Goal: Task Accomplishment & Management: Use online tool/utility

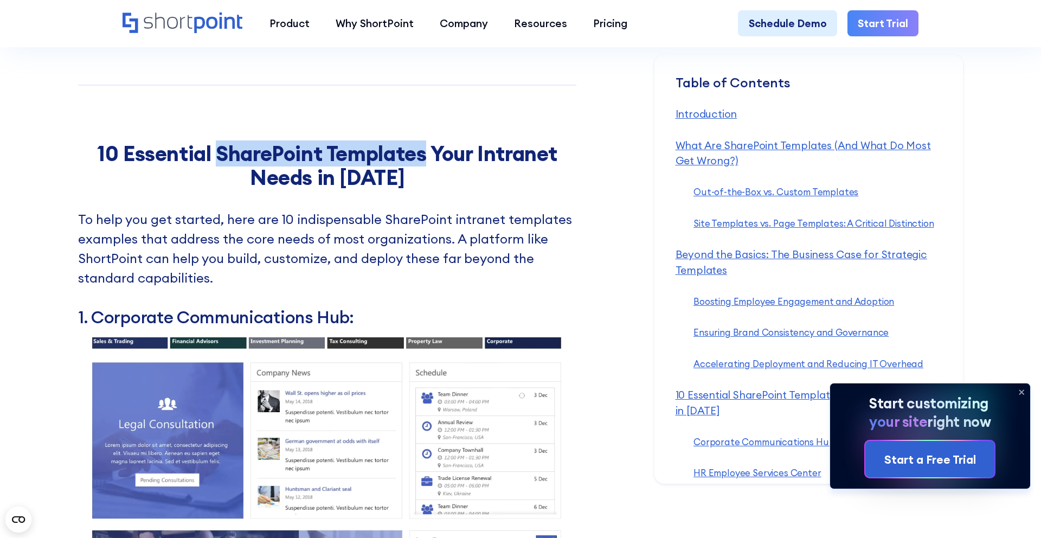
scroll to position [142, 0]
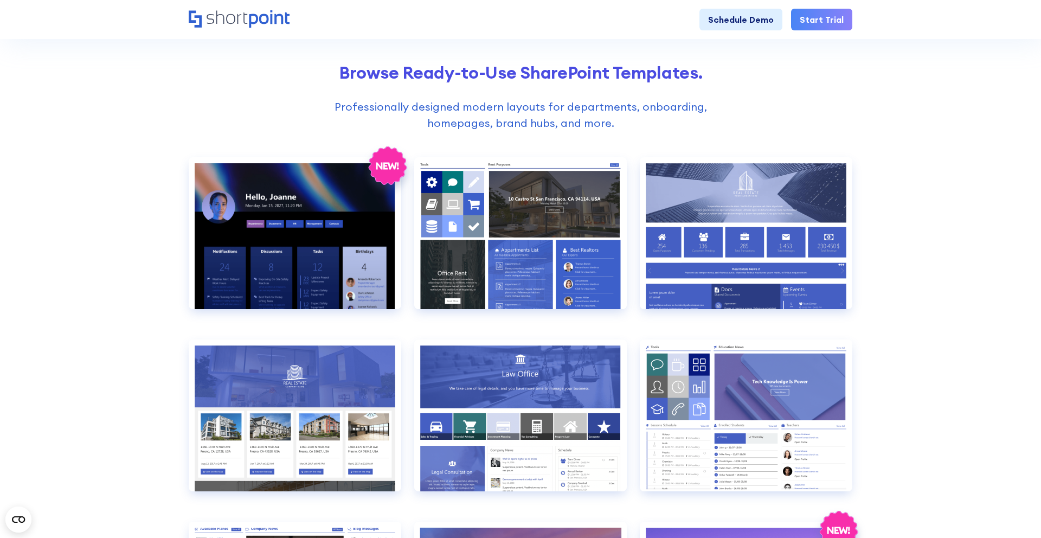
scroll to position [244, 0]
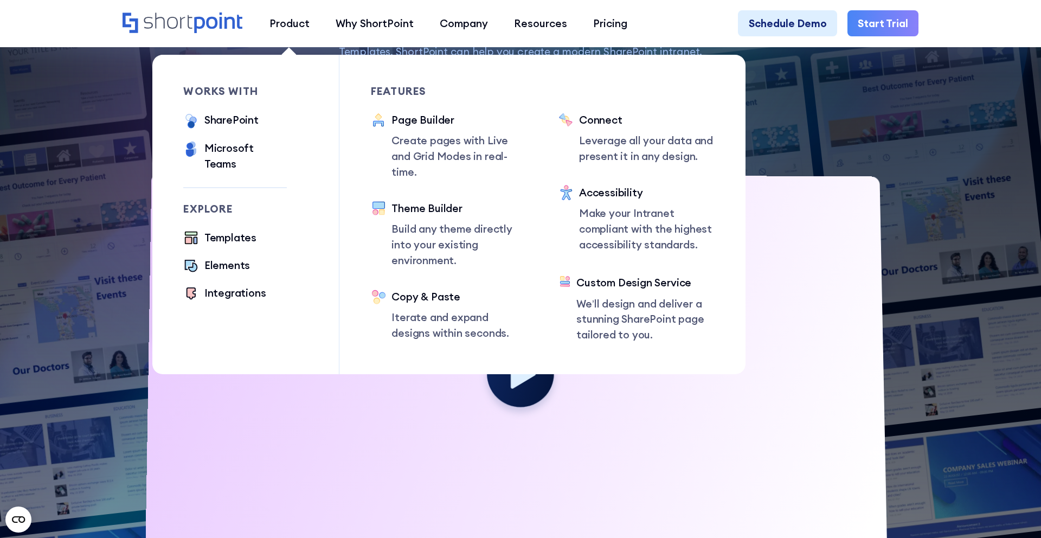
scroll to position [896, 0]
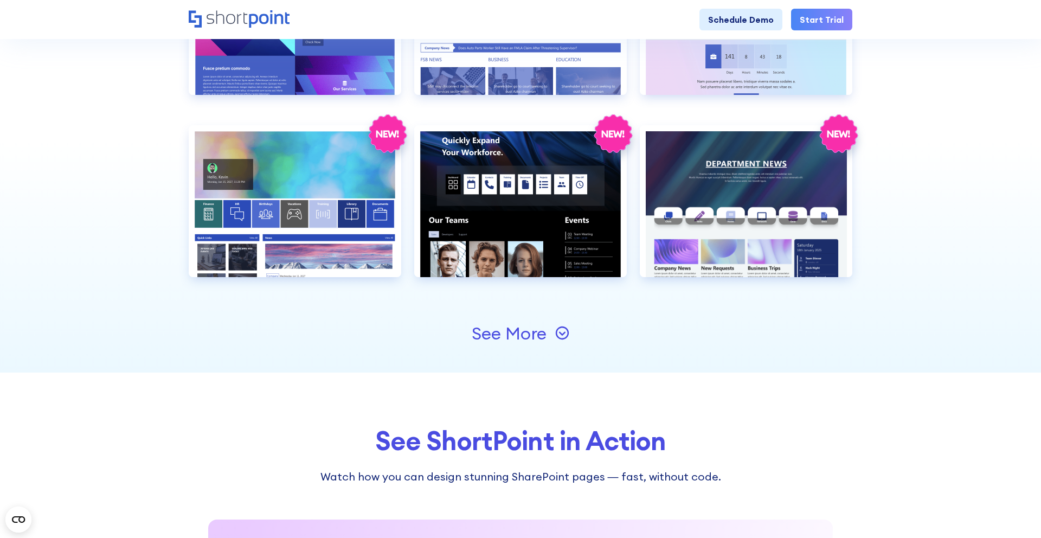
scroll to position [1209, 0]
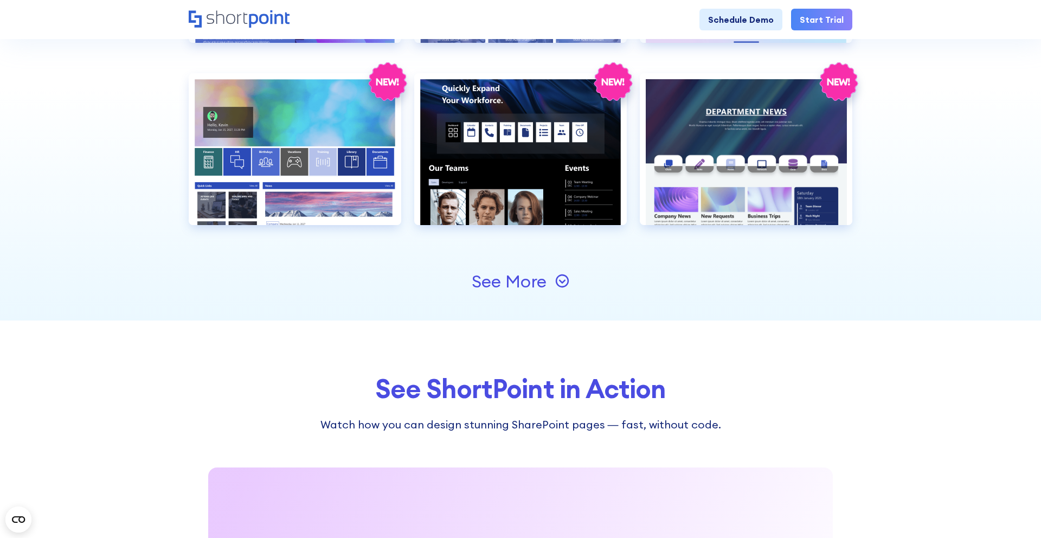
click at [508, 281] on div "See More" at bounding box center [509, 281] width 75 height 17
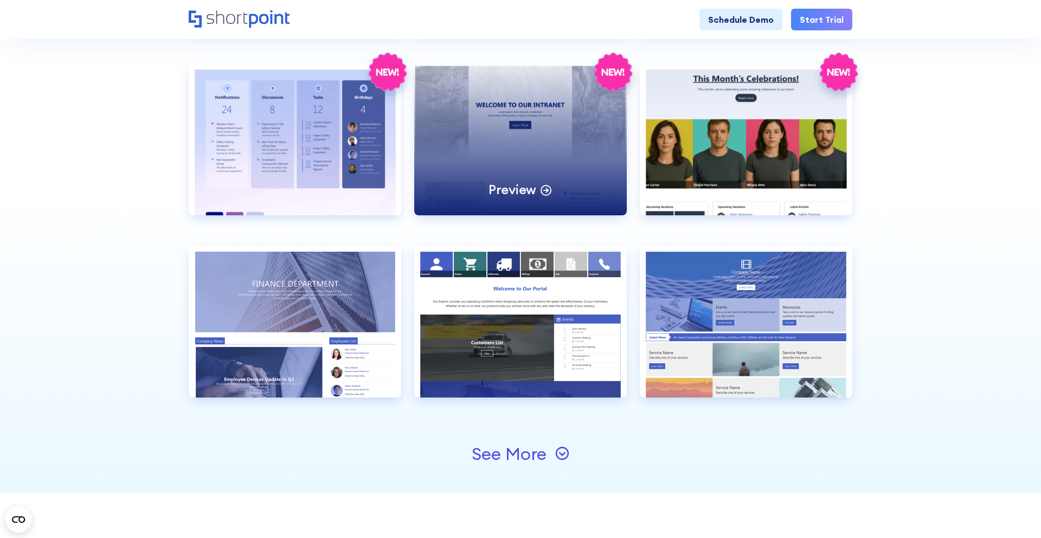
scroll to position [1571, 0]
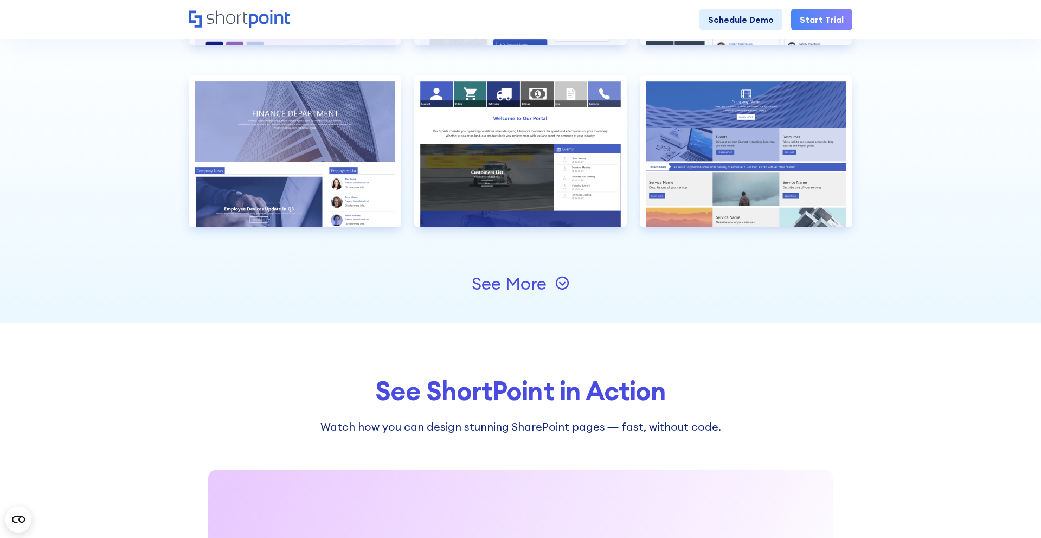
click at [521, 285] on div "See More" at bounding box center [509, 283] width 75 height 17
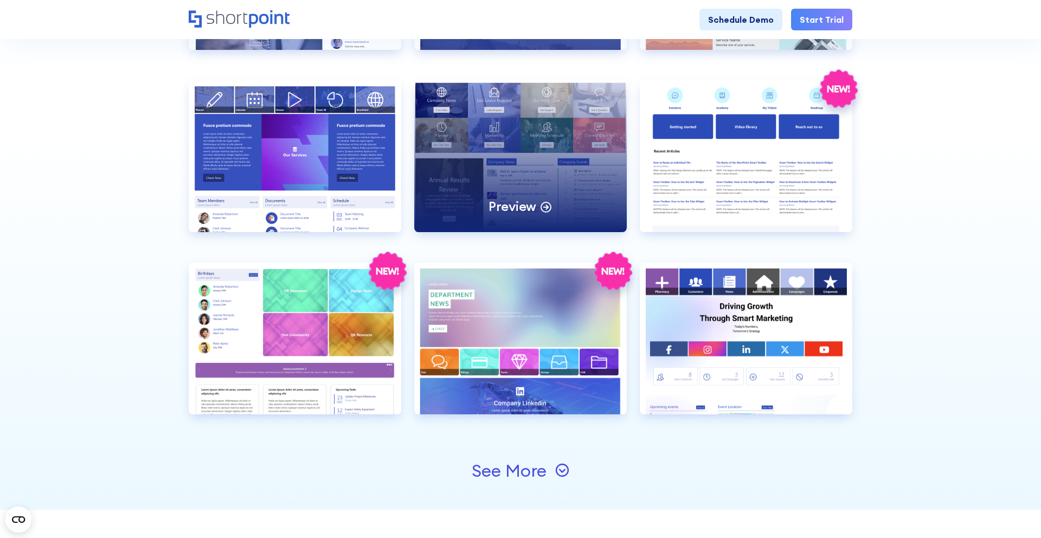
scroll to position [1752, 0]
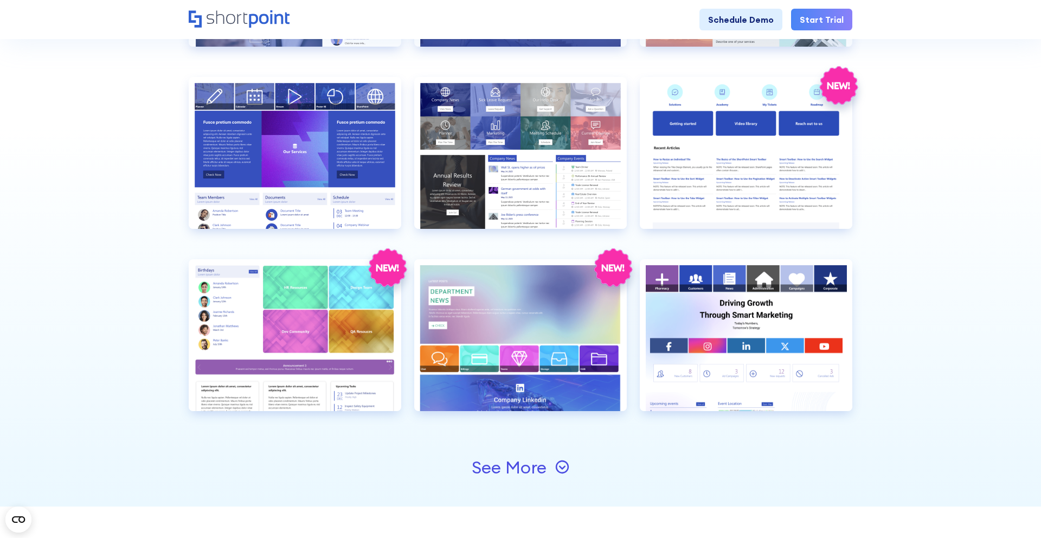
click at [517, 466] on div "See More" at bounding box center [509, 467] width 75 height 17
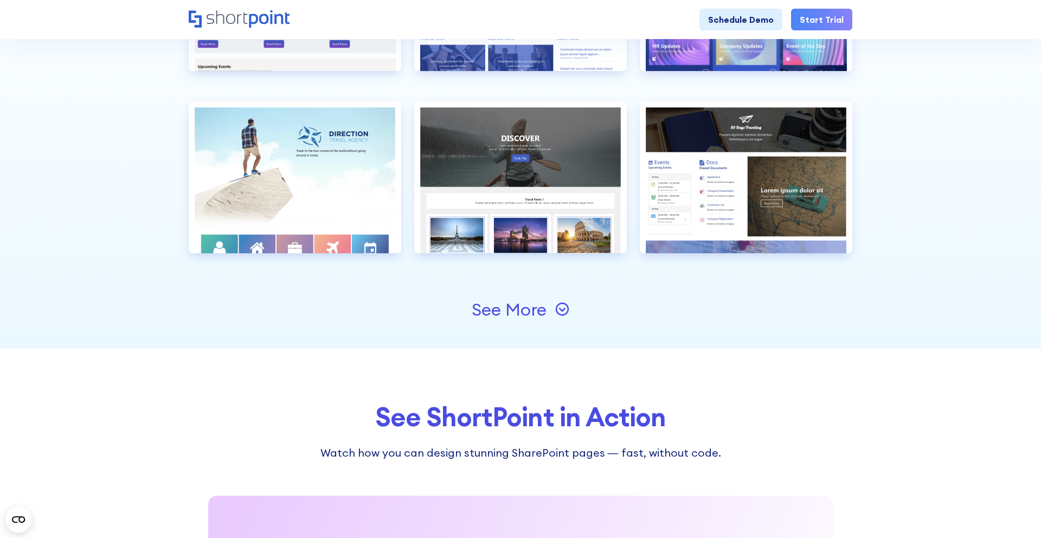
scroll to position [2277, 0]
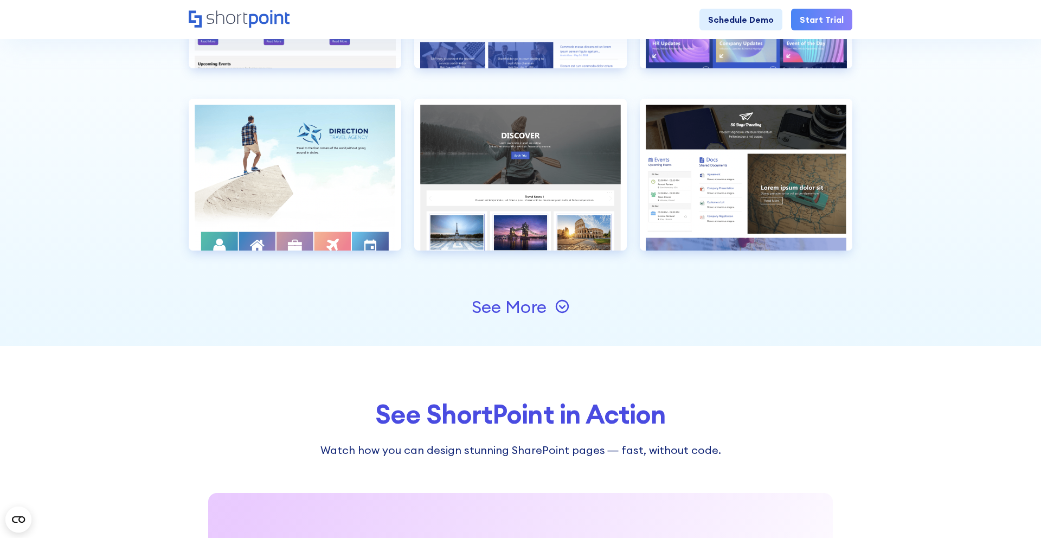
click at [517, 310] on div "See More" at bounding box center [509, 306] width 75 height 17
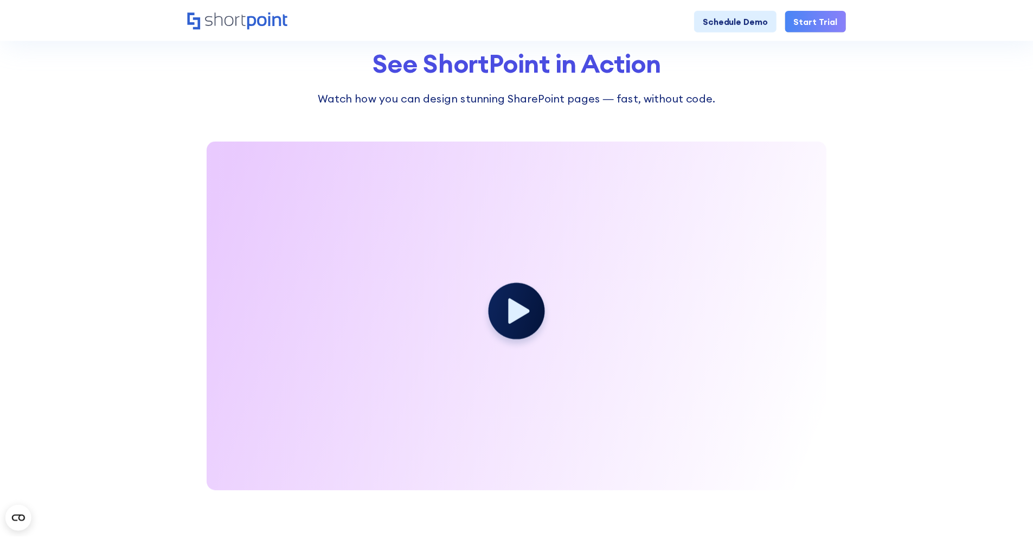
scroll to position [2790, 0]
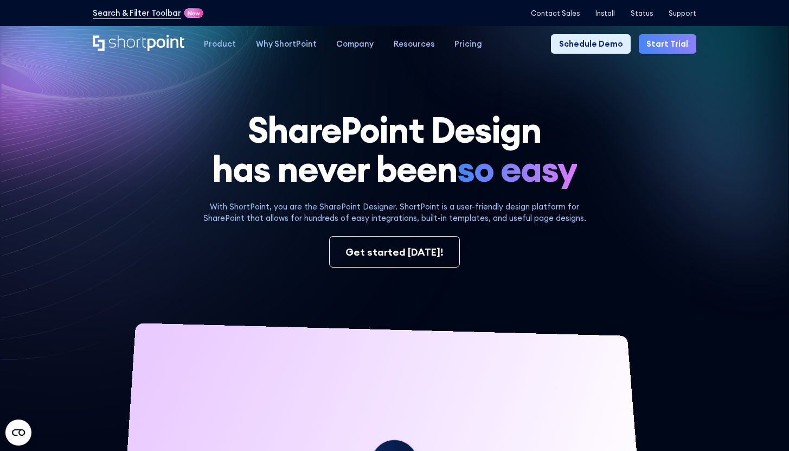
click at [619, 7] on div "Search & Filter Toolbar -741 Days -17 Hours -43 Minutes -18 Seconds Until Launc…" at bounding box center [395, 13] width 604 height 14
click at [615, 13] on p "Install" at bounding box center [605, 13] width 20 height 8
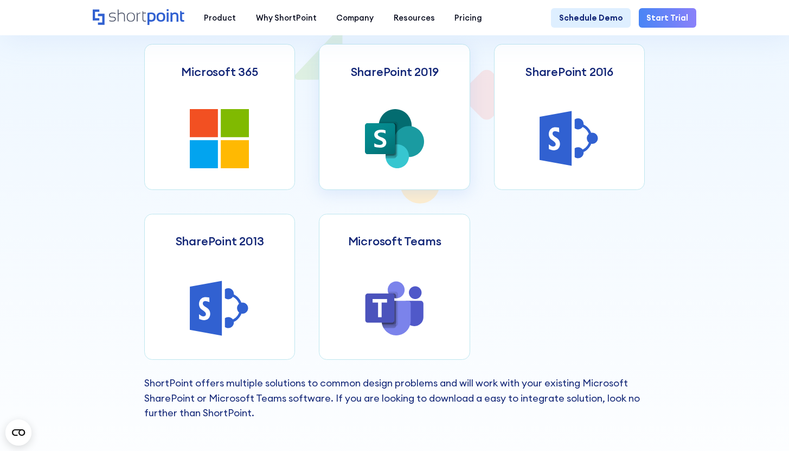
scroll to position [486, 0]
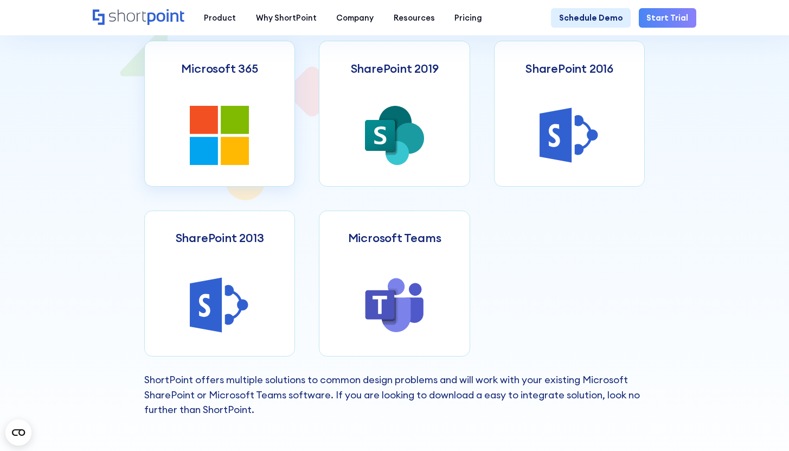
click at [265, 166] on link "Microsoft 365" at bounding box center [219, 114] width 151 height 146
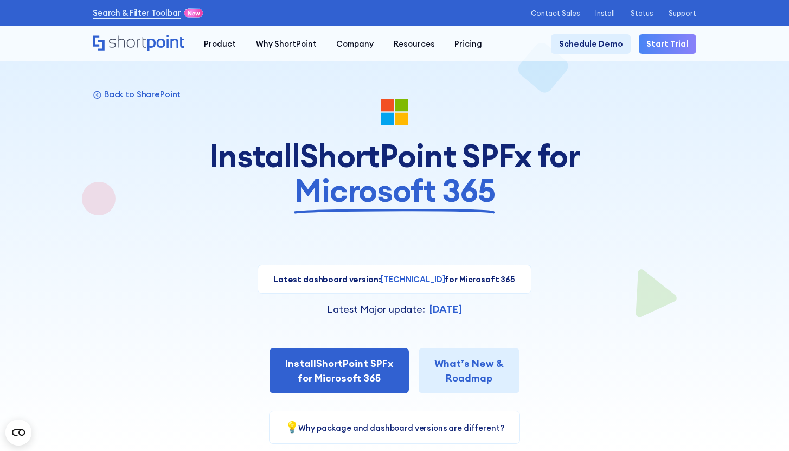
click at [563, 316] on div "Latest Major update: Oct 14, 2024" at bounding box center [395, 308] width 604 height 15
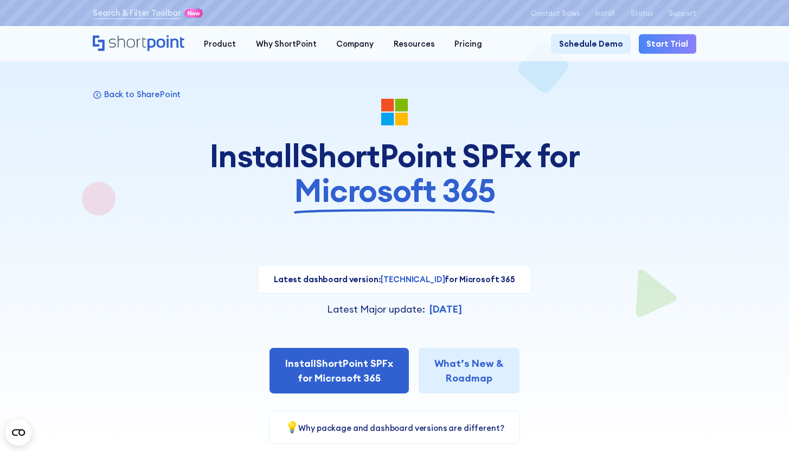
copy span "Microsoft 365"
drag, startPoint x: 492, startPoint y: 206, endPoint x: 287, endPoint y: 204, distance: 205.5
click at [287, 204] on h1 "Install ShortPoint SPFx for Microsoft 365" at bounding box center [394, 172] width 395 height 69
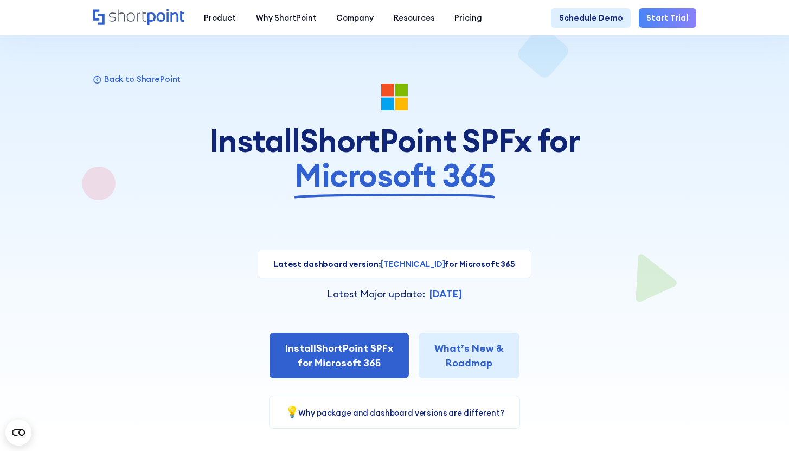
scroll to position [1, 0]
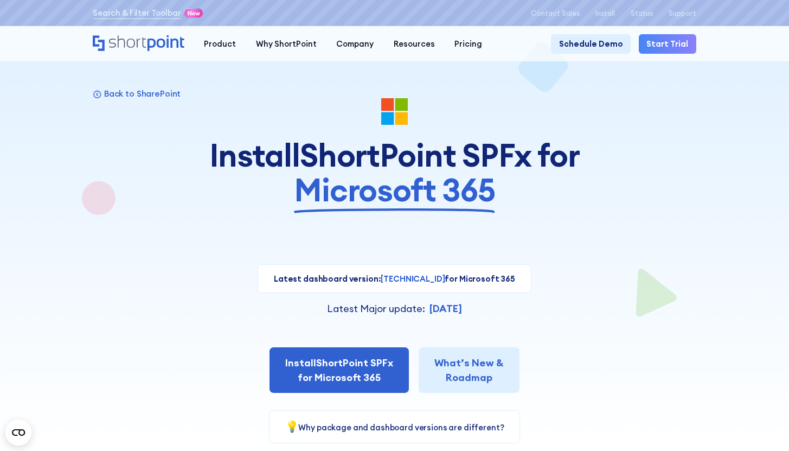
click at [509, 173] on h1 "Install ShortPoint SPFx for Microsoft 365" at bounding box center [394, 172] width 395 height 69
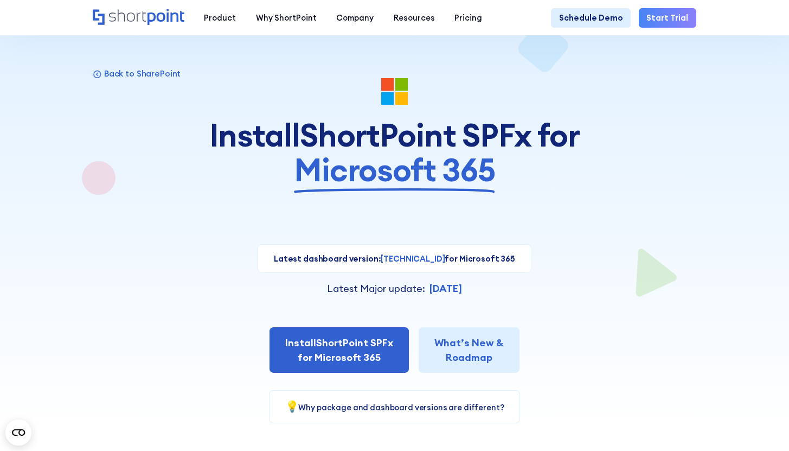
scroll to position [0, 0]
